Goal: Communication & Community: Answer question/provide support

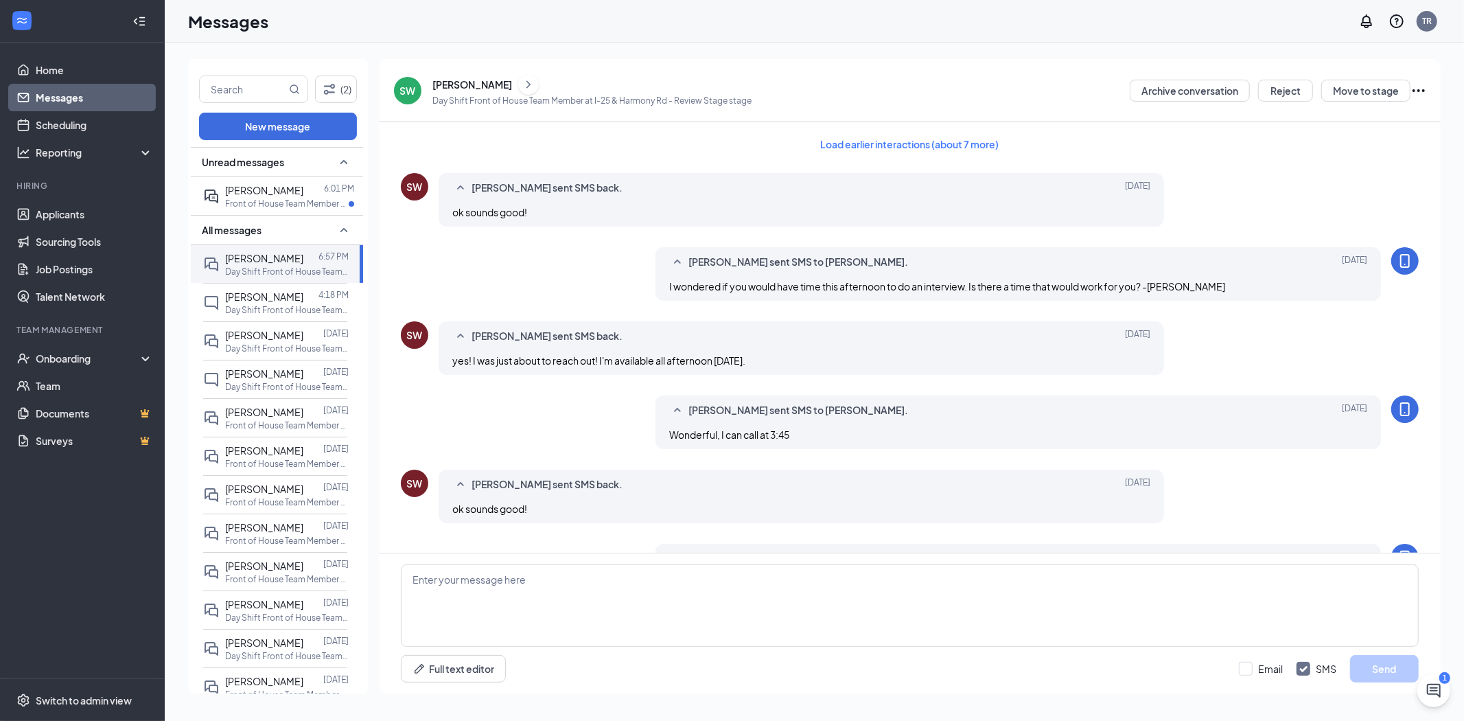
scroll to position [369, 0]
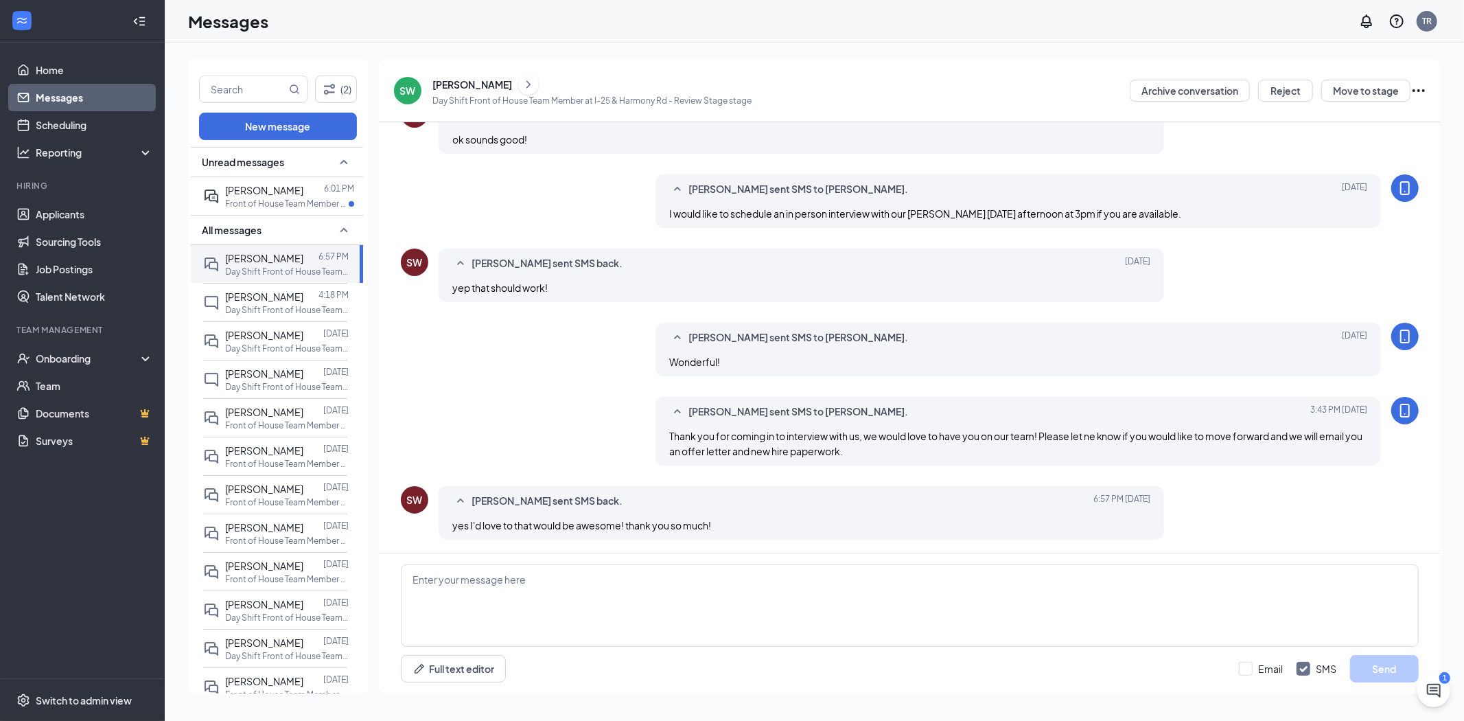
click at [303, 198] on div "[PERSON_NAME]" at bounding box center [264, 190] width 78 height 15
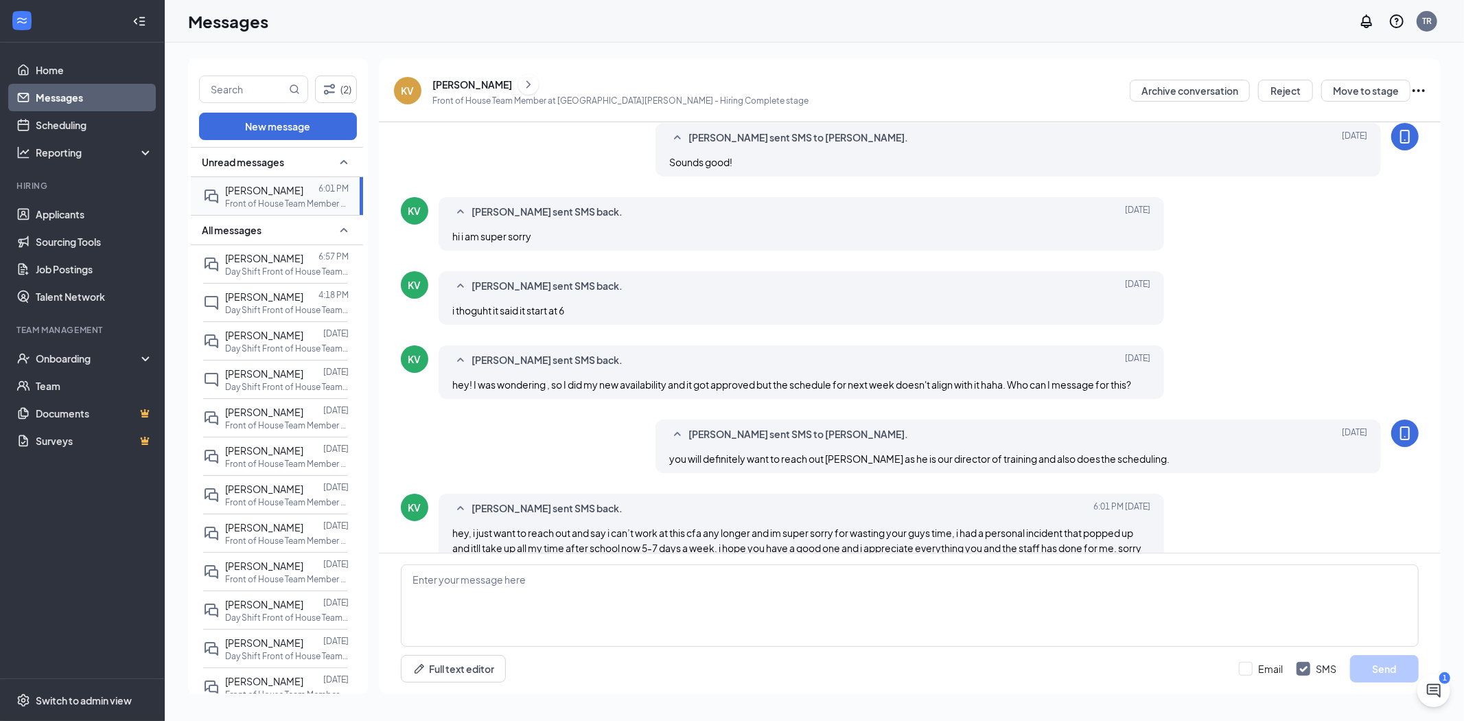
scroll to position [400, 0]
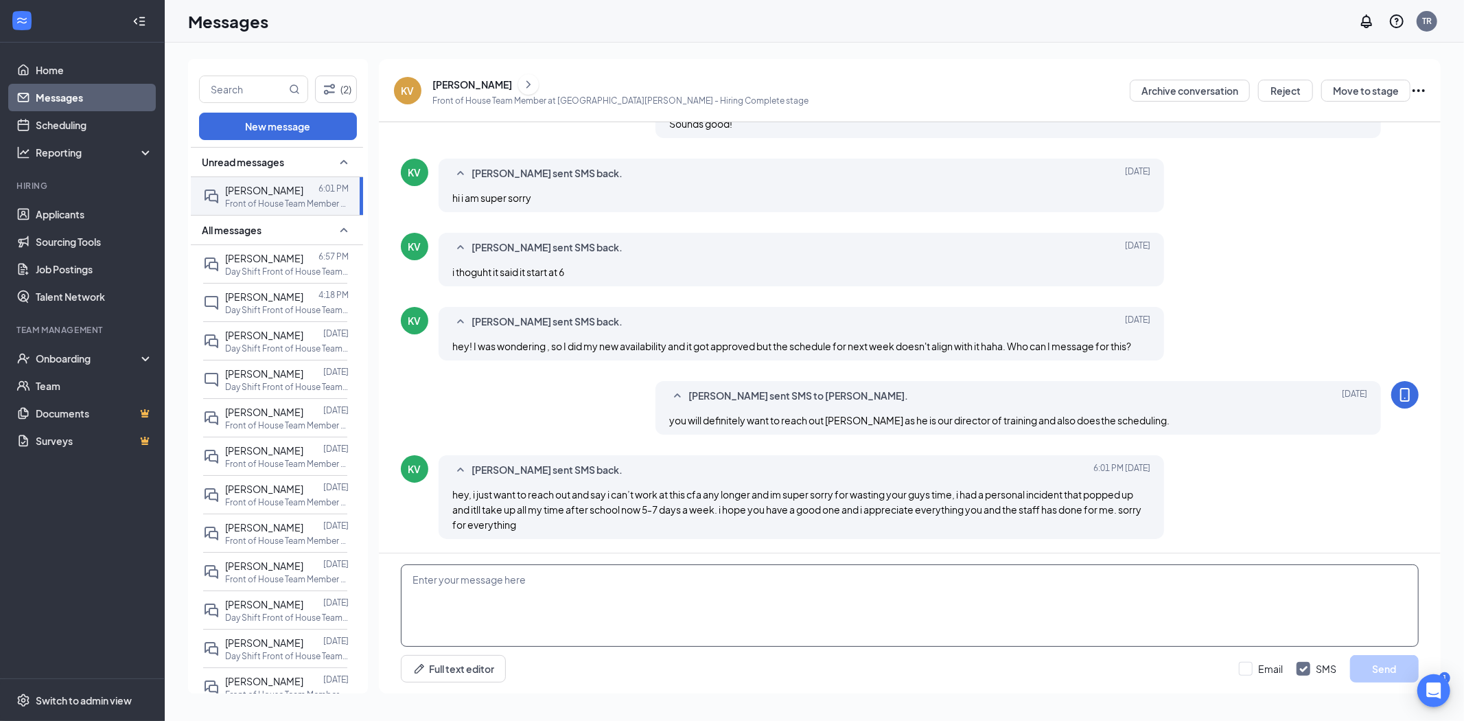
click at [454, 579] on textarea at bounding box center [910, 605] width 1018 height 82
click at [826, 579] on textarea "So Sorry to see you go! Would it help at all if we took you off the schedule fo…" at bounding box center [910, 605] width 1018 height 82
click at [826, 578] on textarea "So Sorry to see you go! Would it help at all if we took you off the schedule fo…" at bounding box center [910, 605] width 1018 height 82
click at [827, 579] on textarea "So Sorry to see you go! Would it help at all if we took you off the schedule fo…" at bounding box center [910, 605] width 1018 height 82
type textarea "So Sorry to see you go! Would it help at all if we took you off the schedule fo…"
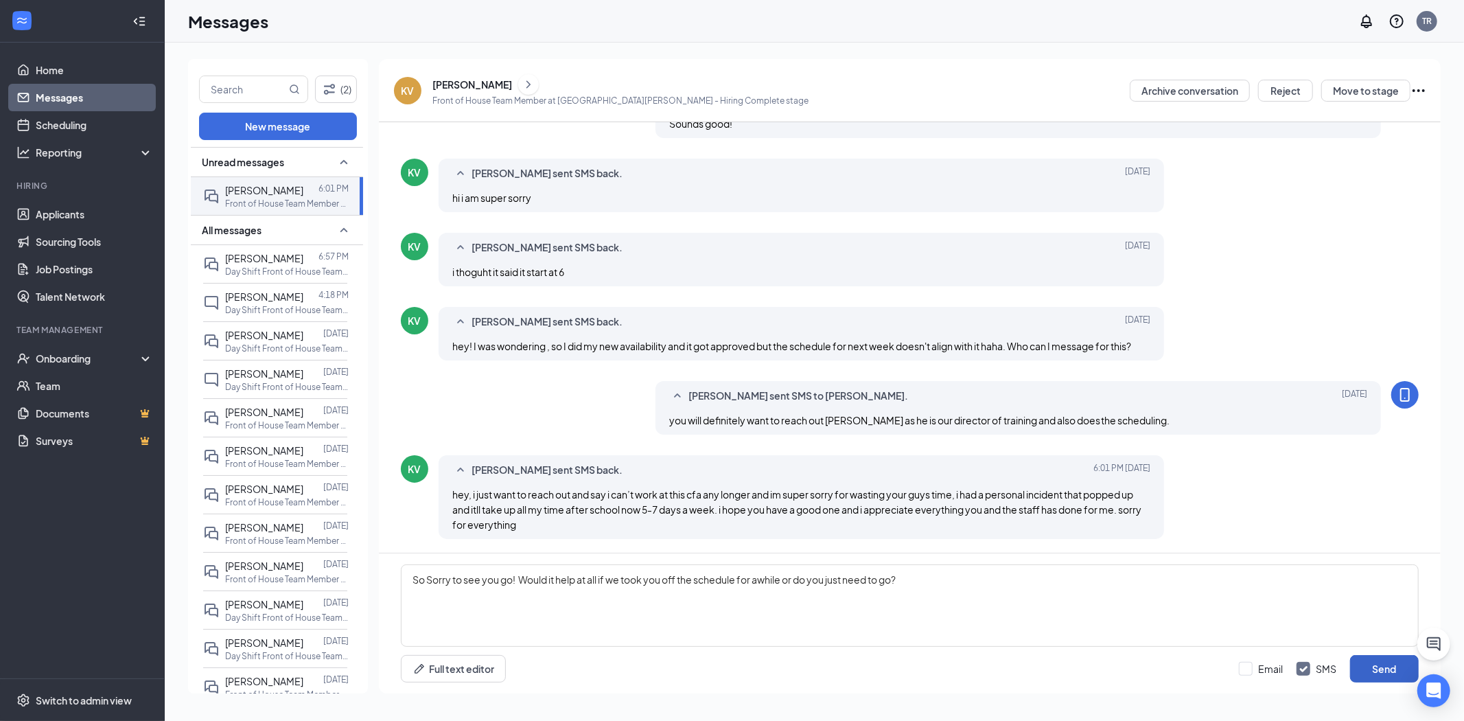
click at [1367, 666] on button "Send" at bounding box center [1384, 668] width 69 height 27
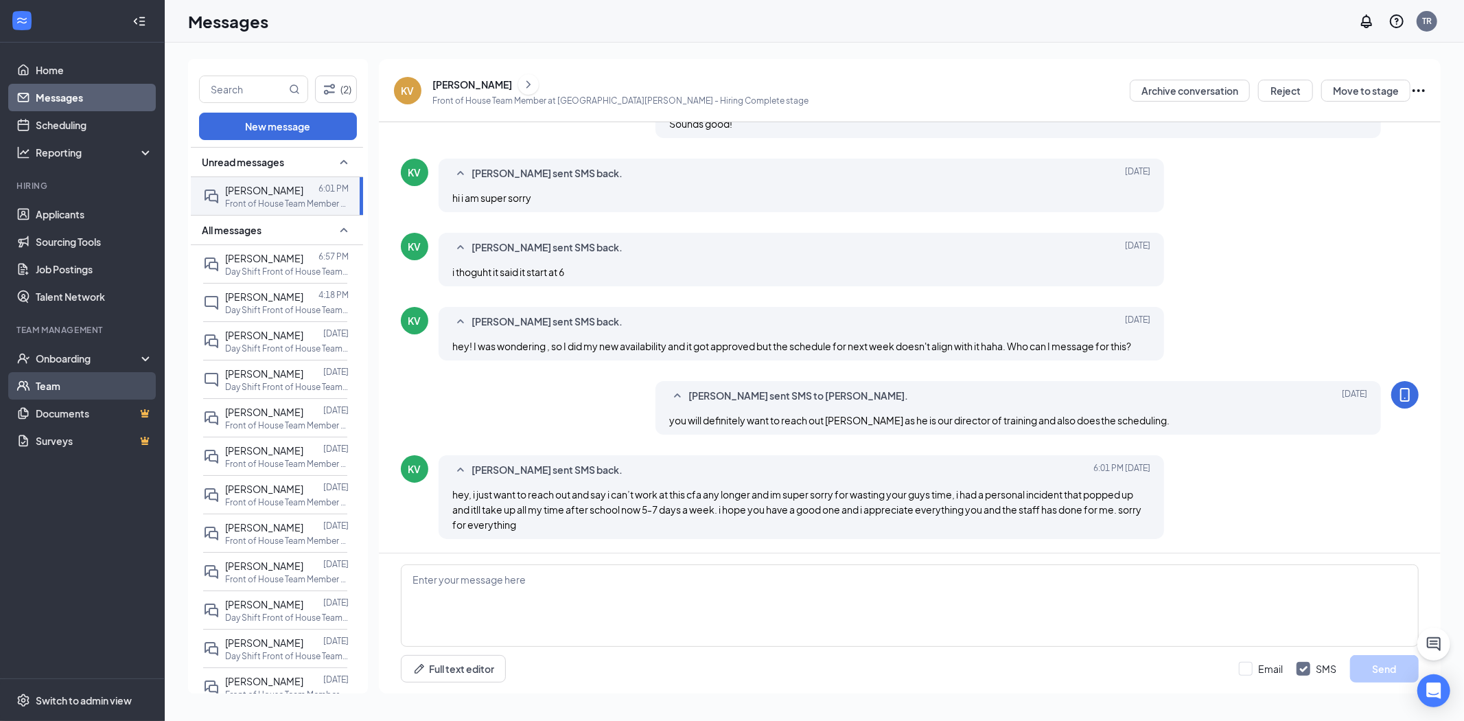
scroll to position [474, 0]
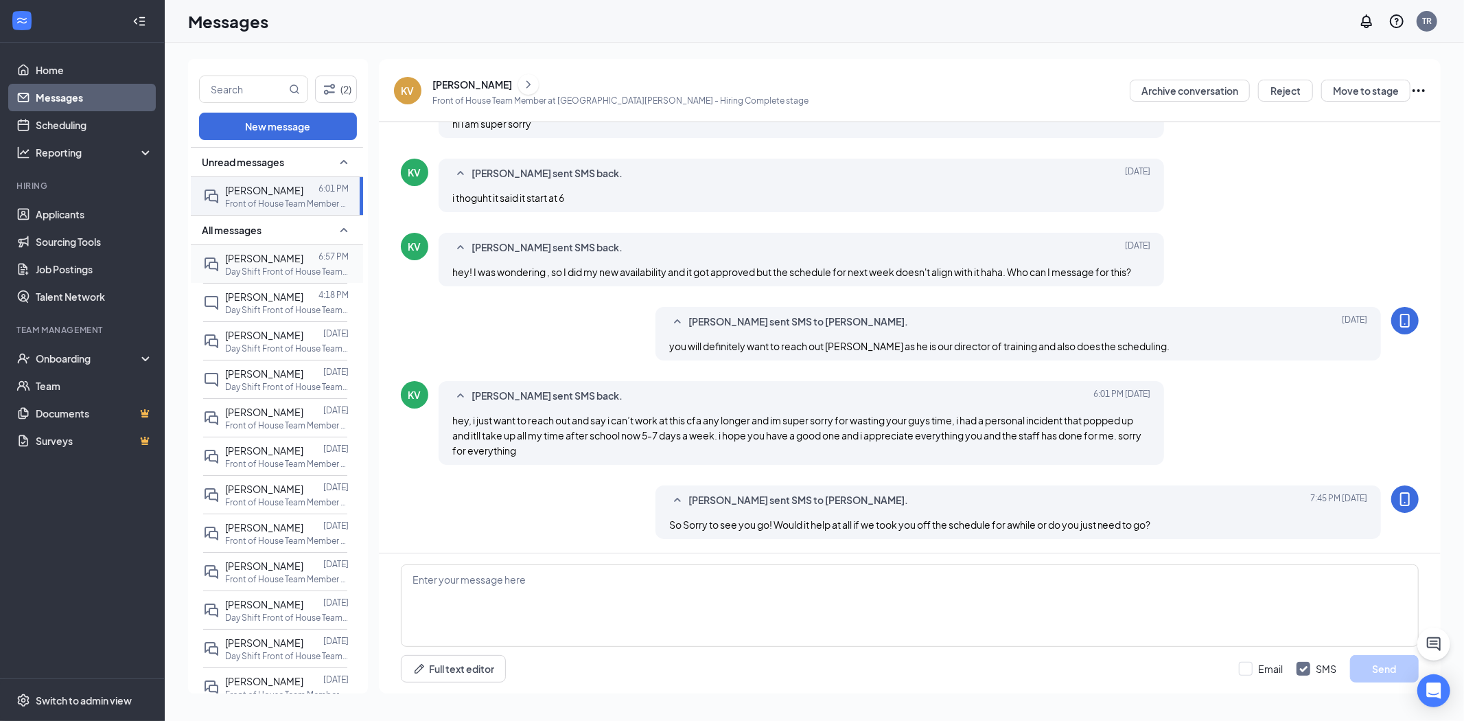
click at [251, 264] on span "[PERSON_NAME]" at bounding box center [264, 258] width 78 height 12
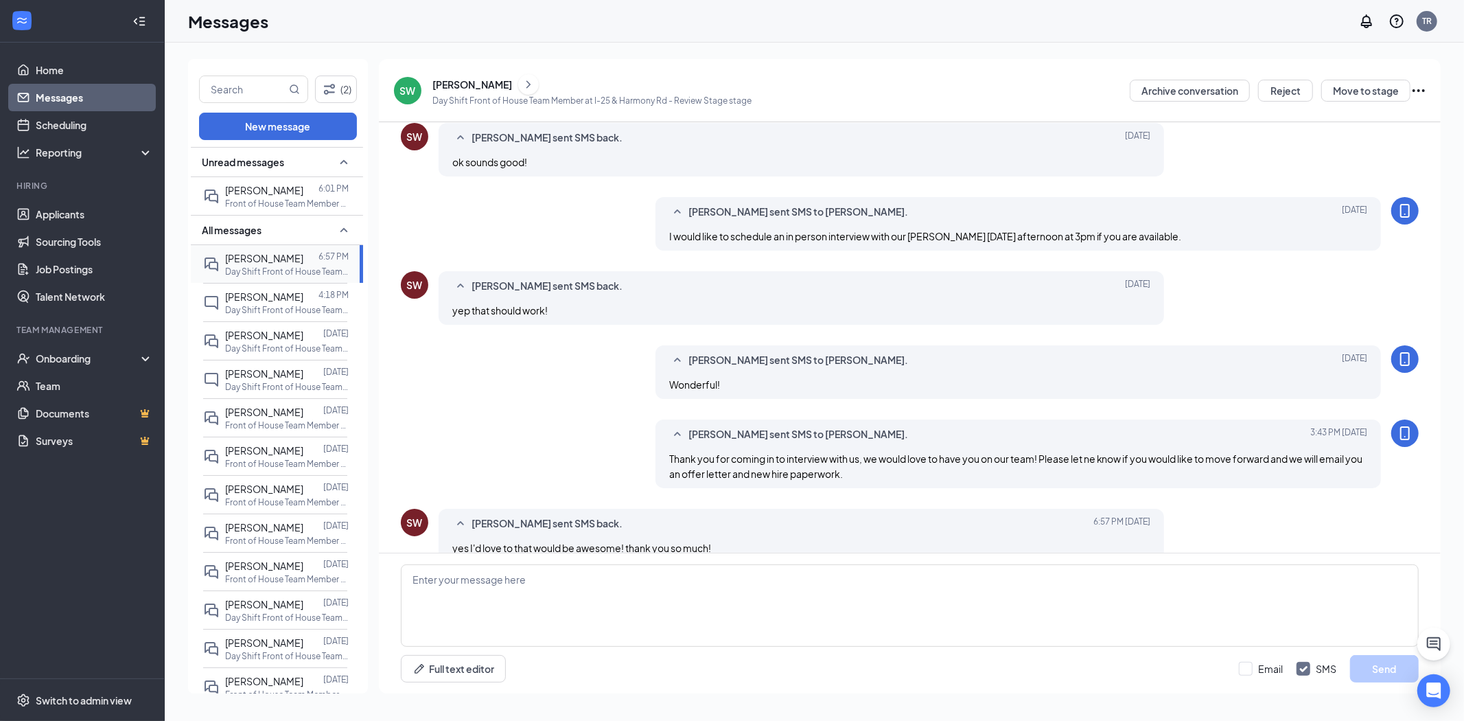
scroll to position [369, 0]
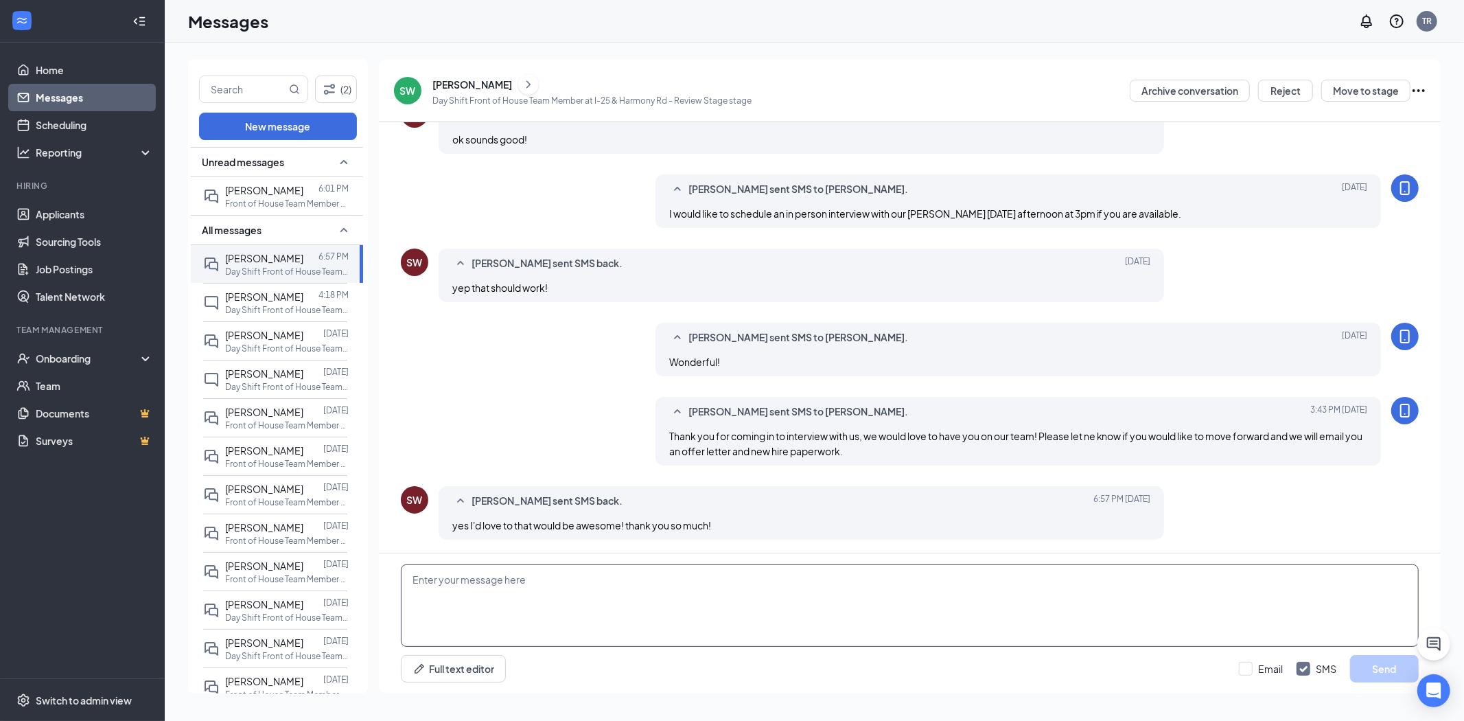
click at [636, 574] on textarea at bounding box center [910, 605] width 1018 height 82
click at [516, 581] on textarea "Wonderful!. We will ge tthose documents to you in the next day or two." at bounding box center [910, 605] width 1018 height 82
click at [520, 581] on textarea "Wonderful!. We will ge tthose documents to you in the next day or two." at bounding box center [910, 605] width 1018 height 82
type textarea "Wonderful!. We will ge those documents to you in the next day or two."
click at [1362, 675] on button "Send" at bounding box center [1384, 668] width 69 height 27
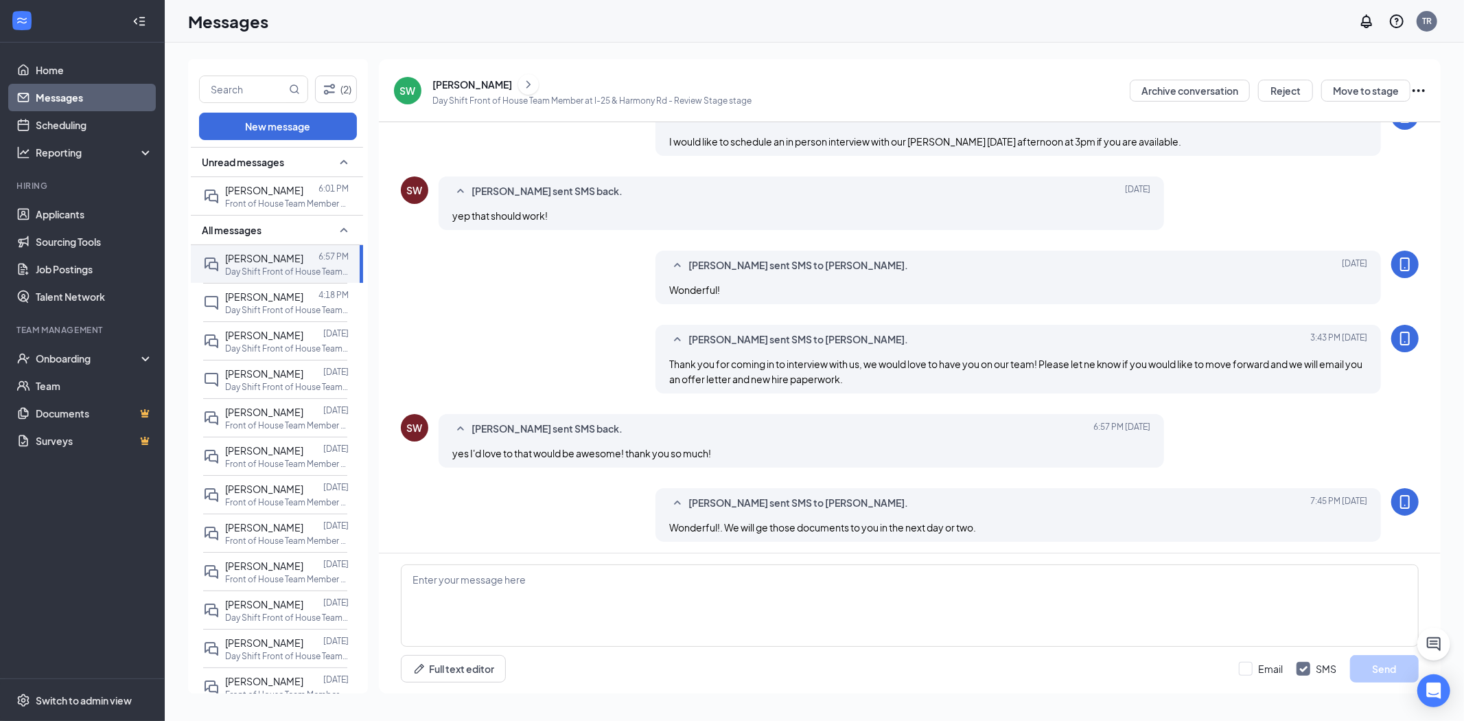
scroll to position [443, 0]
